Goal: Find specific page/section: Find specific page/section

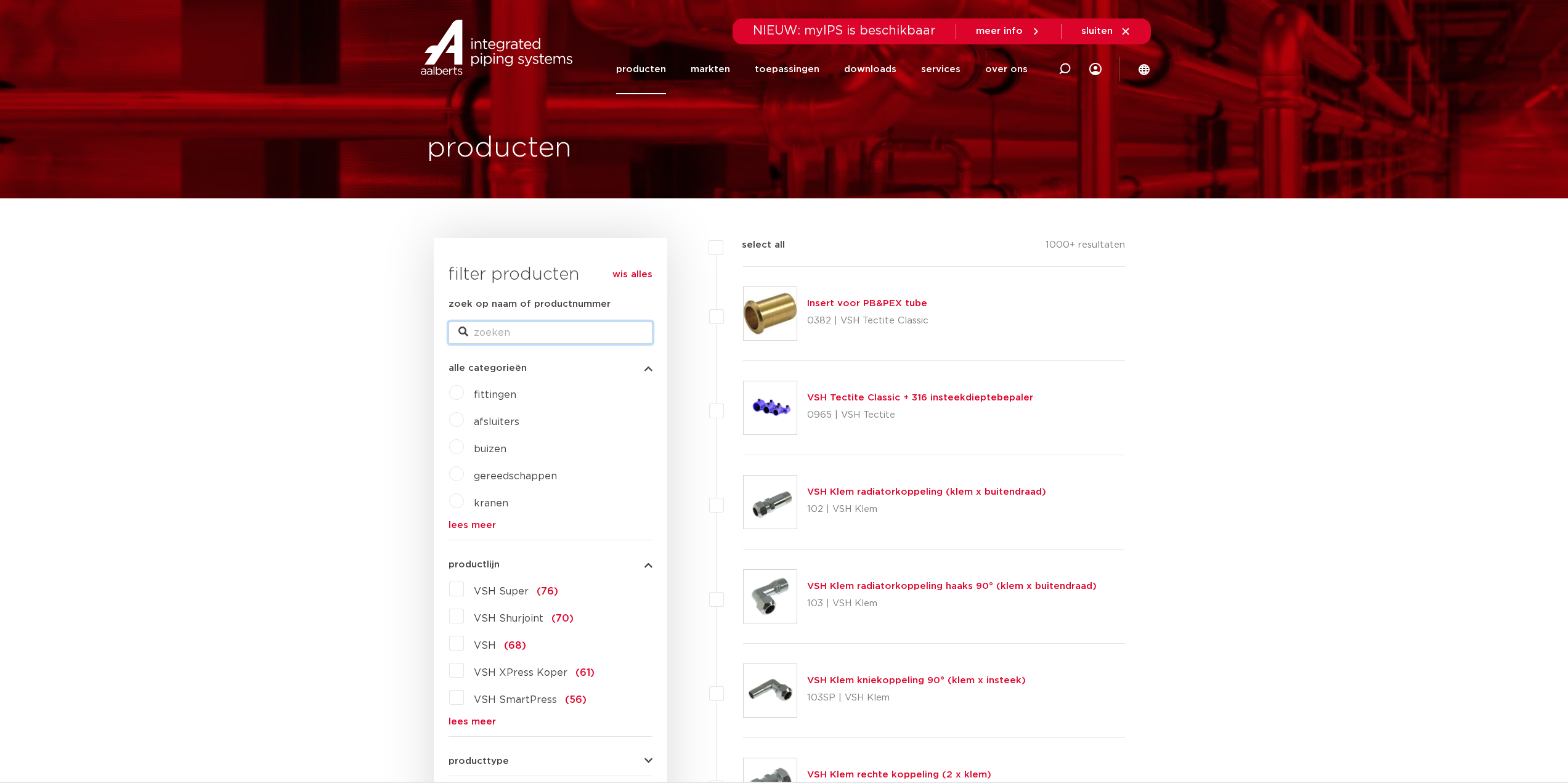
click at [527, 327] on input "zoek op naam of productnummer" at bounding box center [550, 333] width 204 height 22
paste input "ME-10101.0006"
type input "ME-10101.0006"
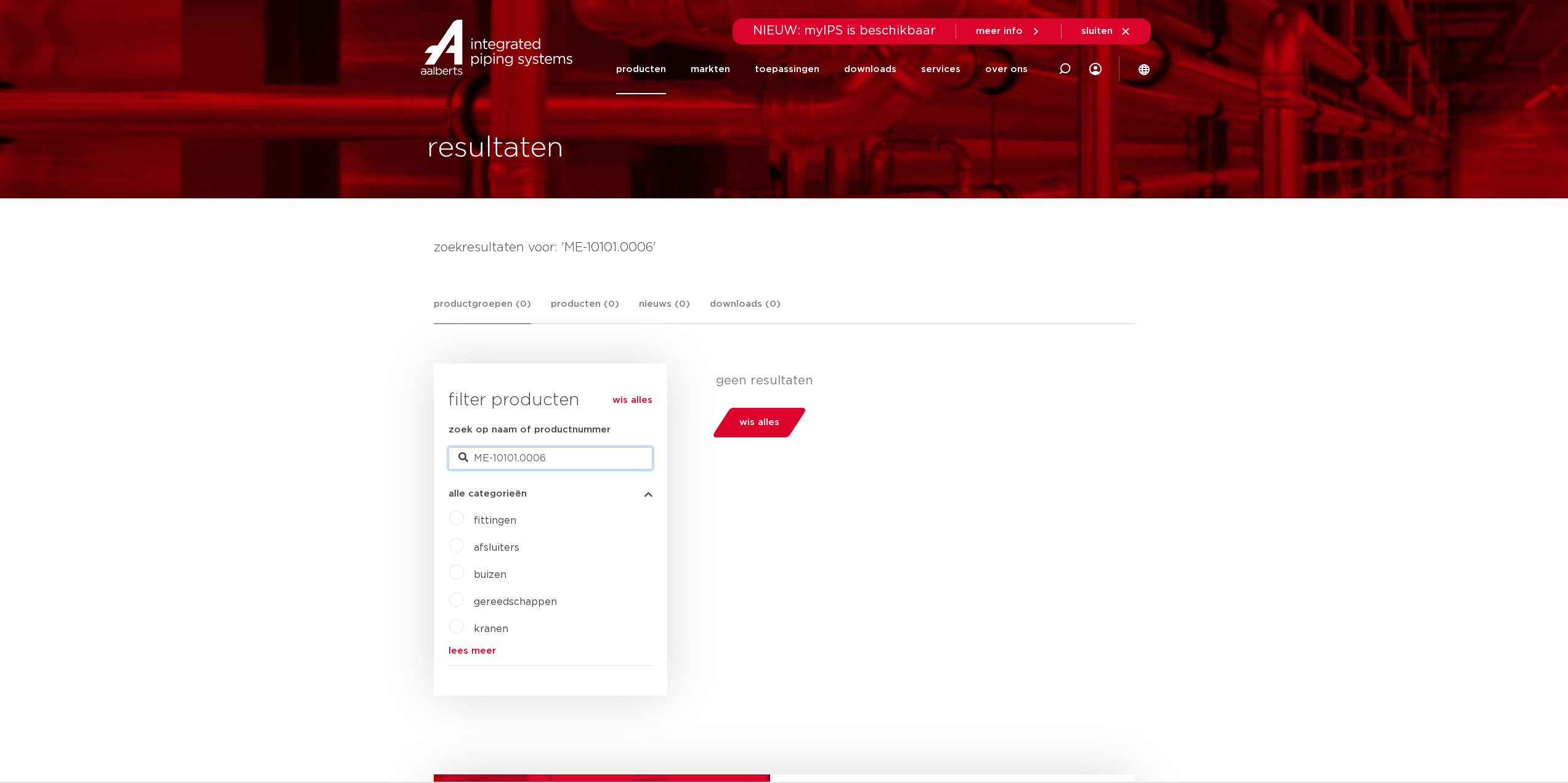
drag, startPoint x: 491, startPoint y: 462, endPoint x: 463, endPoint y: 454, distance: 29.1
click at [463, 454] on div "zoek op naam of productnummer ME-10101.0006" at bounding box center [550, 446] width 204 height 47
type input "10101.0006"
